Goal: Task Accomplishment & Management: Manage account settings

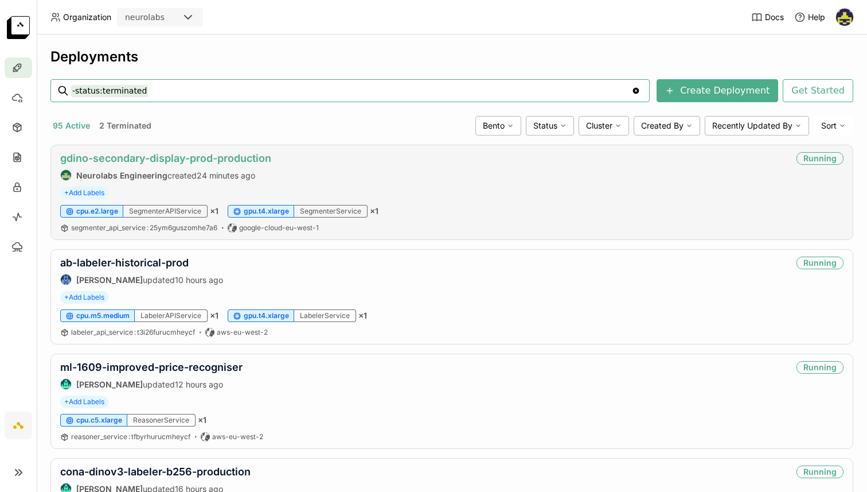
click at [192, 155] on link "gdino-secondary-display-prod-production" at bounding box center [165, 158] width 211 height 12
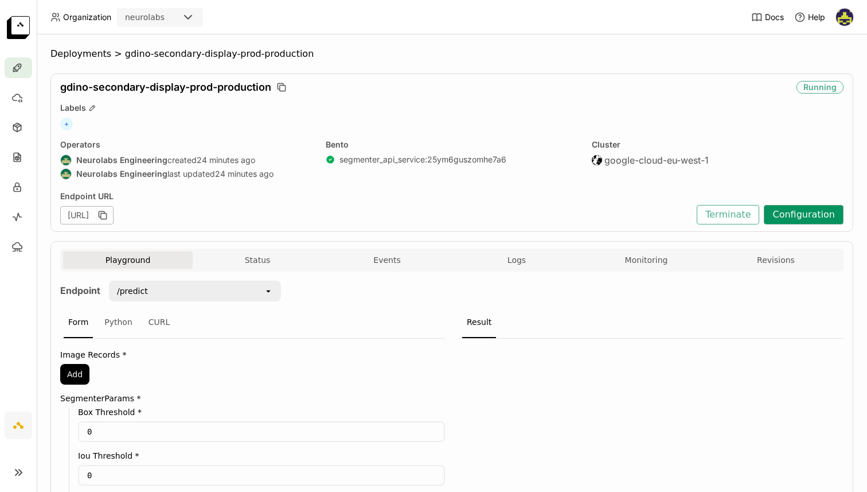
click at [784, 211] on button "Configuration" at bounding box center [804, 214] width 80 height 19
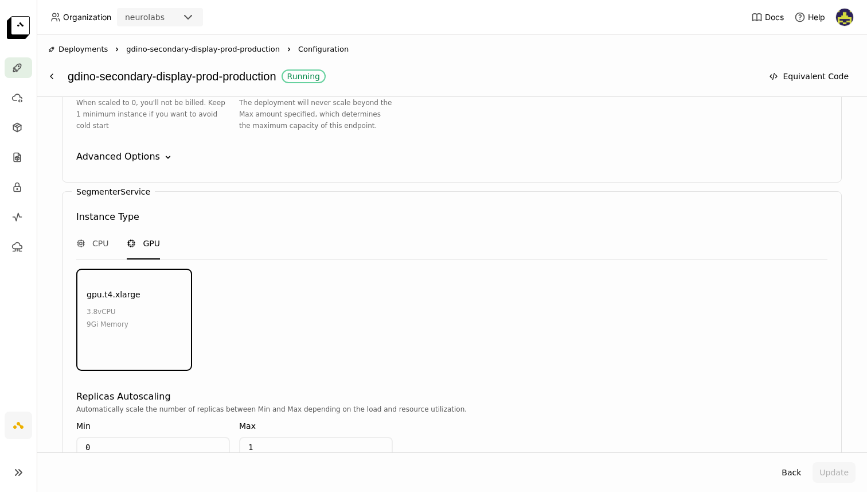
scroll to position [1454, 0]
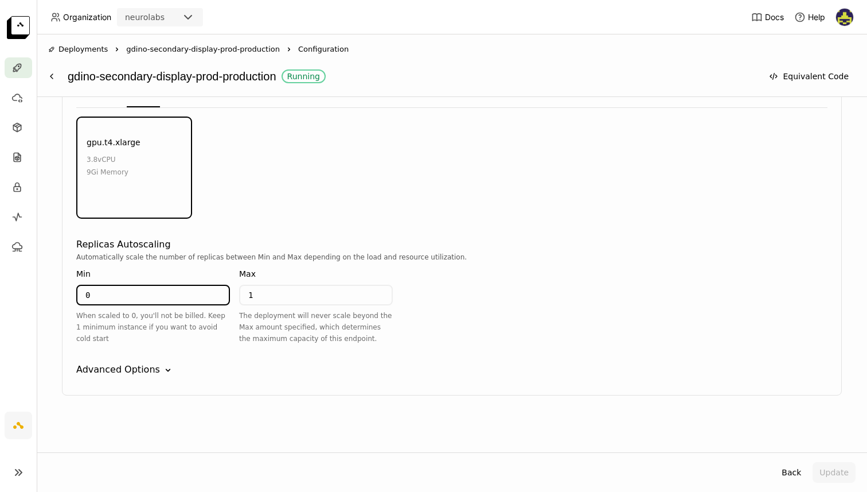
drag, startPoint x: 112, startPoint y: 291, endPoint x: 71, endPoint y: 292, distance: 41.3
click at [71, 292] on div "SegmenterService Instance Type CPU GPU gpu.t4.xlarge 3.8 vCPU 9Gi Memory Enviro…" at bounding box center [452, 217] width 780 height 356
type input "1"
drag, startPoint x: 515, startPoint y: 245, endPoint x: 500, endPoint y: 263, distance: 24.0
click at [515, 245] on div "Replicas Autoscaling" at bounding box center [451, 244] width 751 height 14
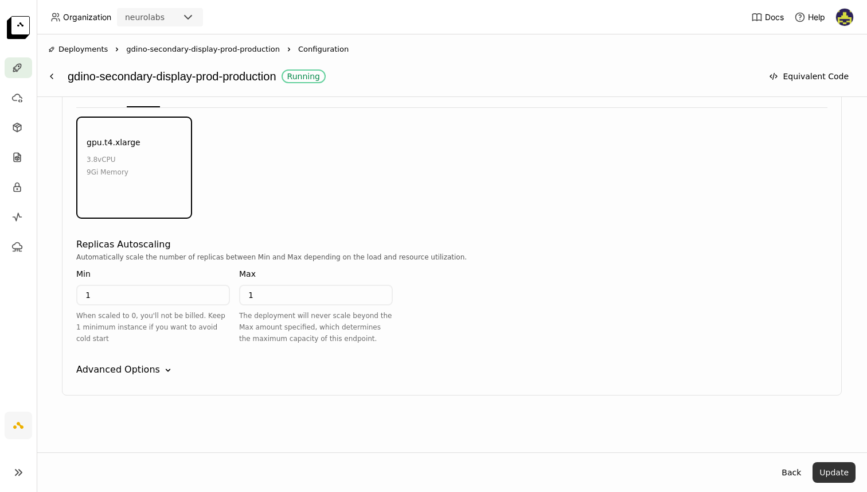
click at [844, 477] on button "Update" at bounding box center [834, 472] width 43 height 21
